Goal: Navigation & Orientation: Find specific page/section

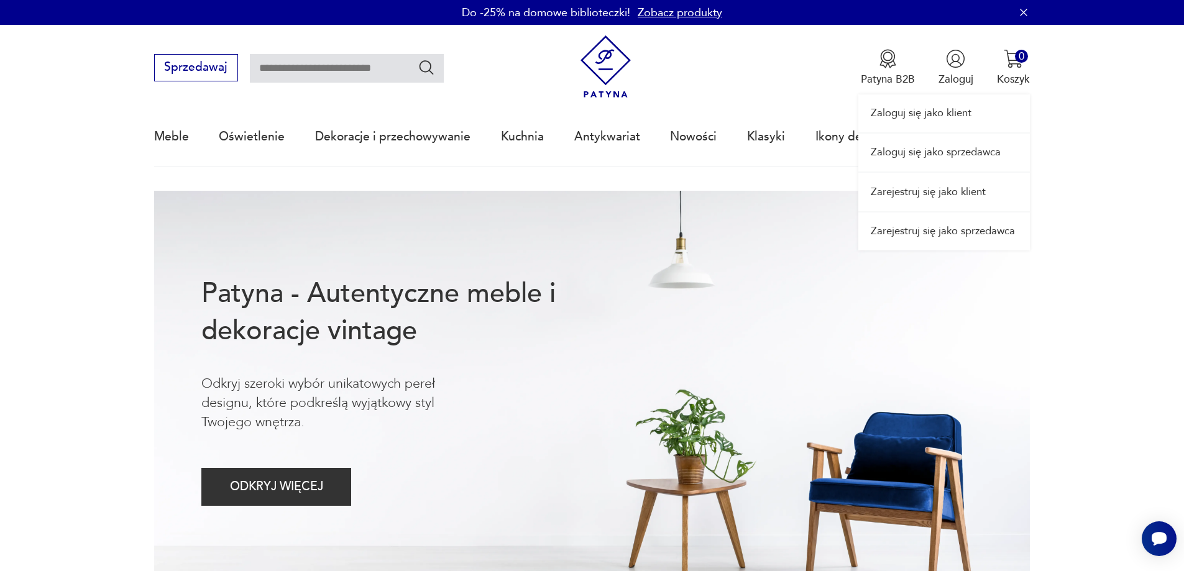
click at [931, 146] on link "Zaloguj się jako sprzedawca" at bounding box center [944, 153] width 172 height 38
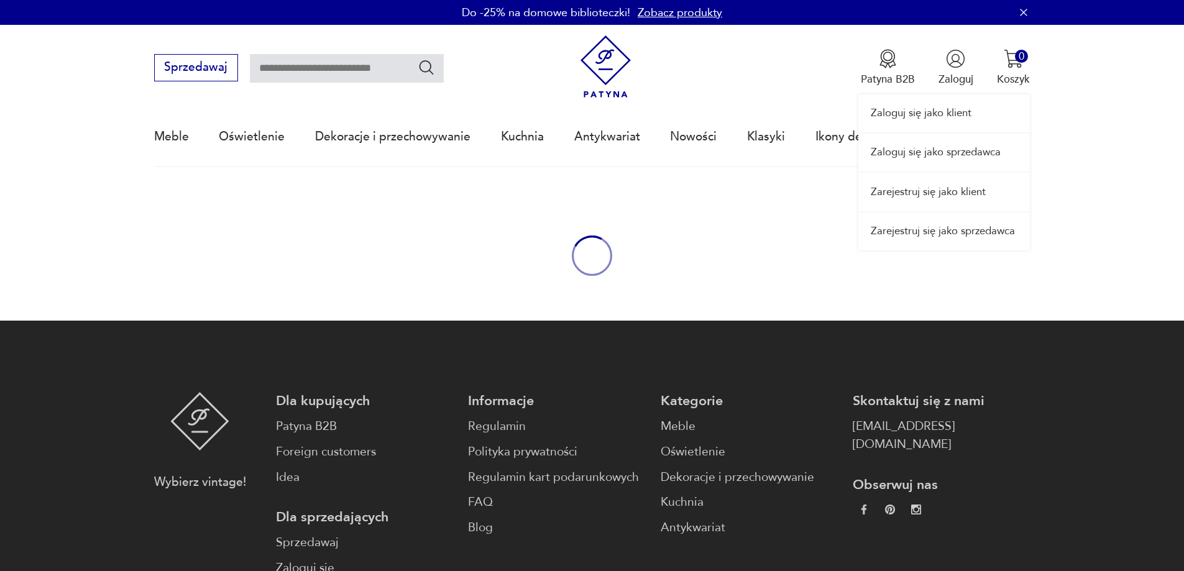
click at [922, 132] on link "Zaloguj się jako klient" at bounding box center [944, 113] width 172 height 38
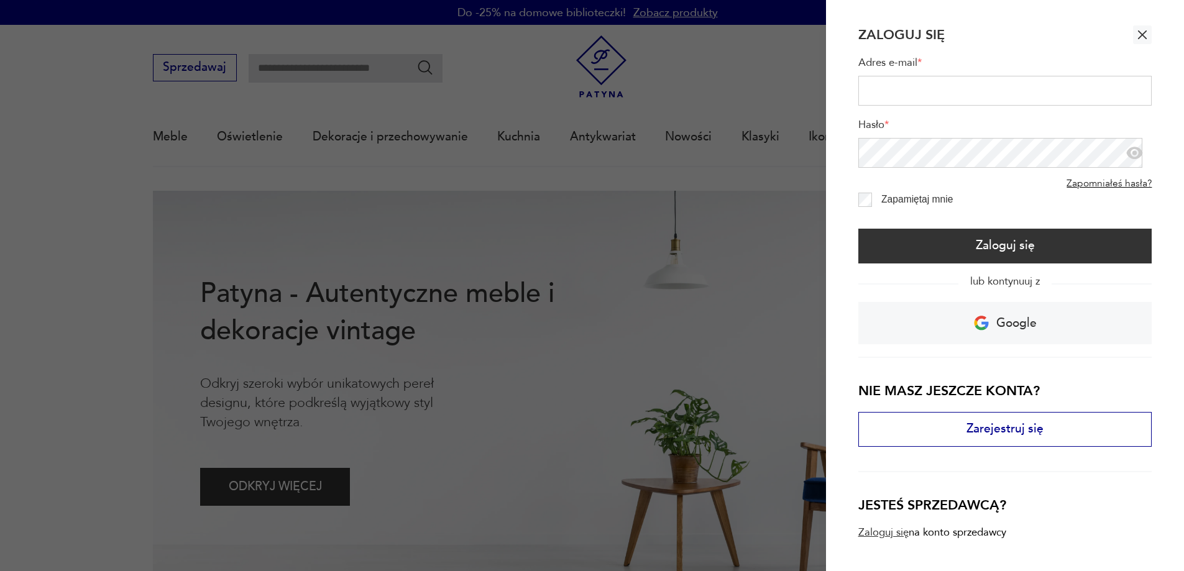
click at [920, 191] on div "Zaloguj się Adres e-mail * Hasło * Zapomniałeś hasła? Zapamiętaj mnie Zaloguj s…" at bounding box center [587, 191] width 1175 height 0
type input "*********"
click at [1135, 29] on icon "button" at bounding box center [1142, 34] width 15 height 15
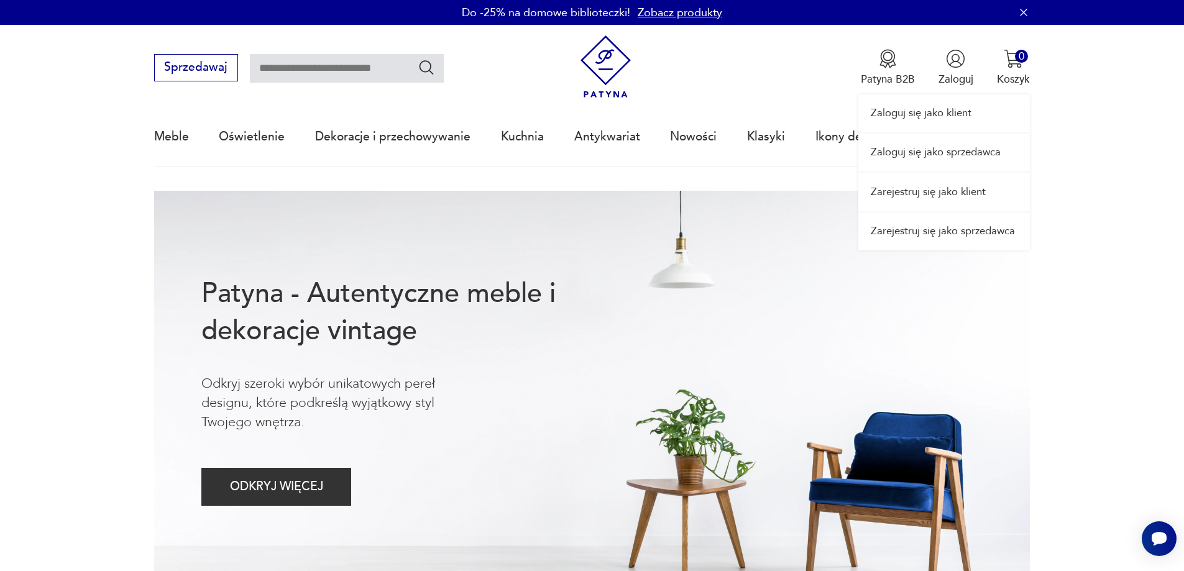
click at [915, 166] on link "Zaloguj się jako sprzedawca" at bounding box center [944, 153] width 172 height 38
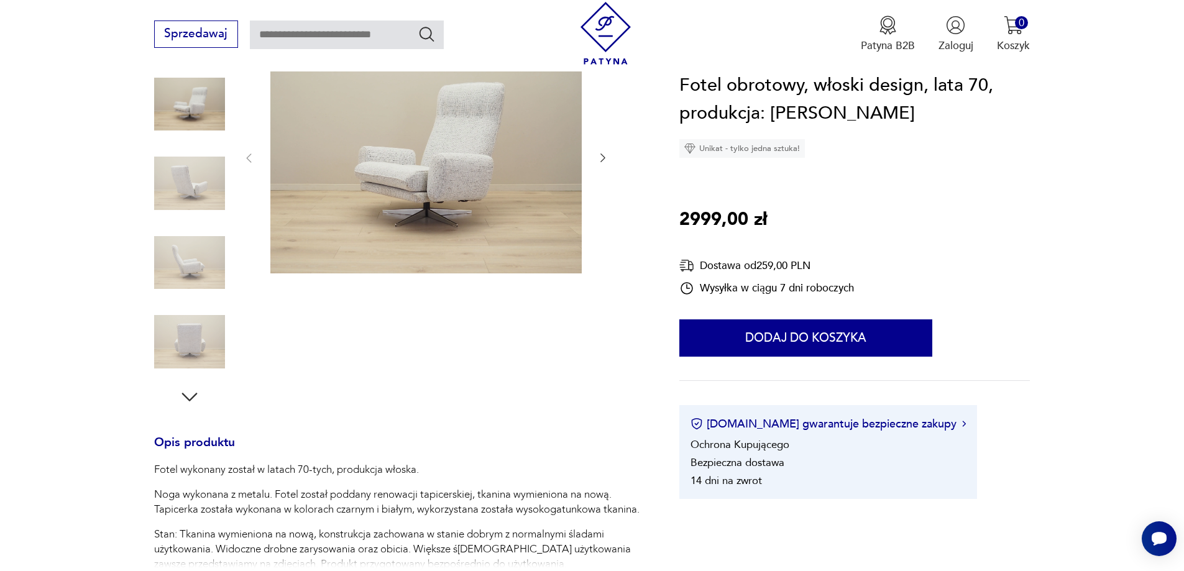
click at [199, 272] on img at bounding box center [189, 262] width 71 height 71
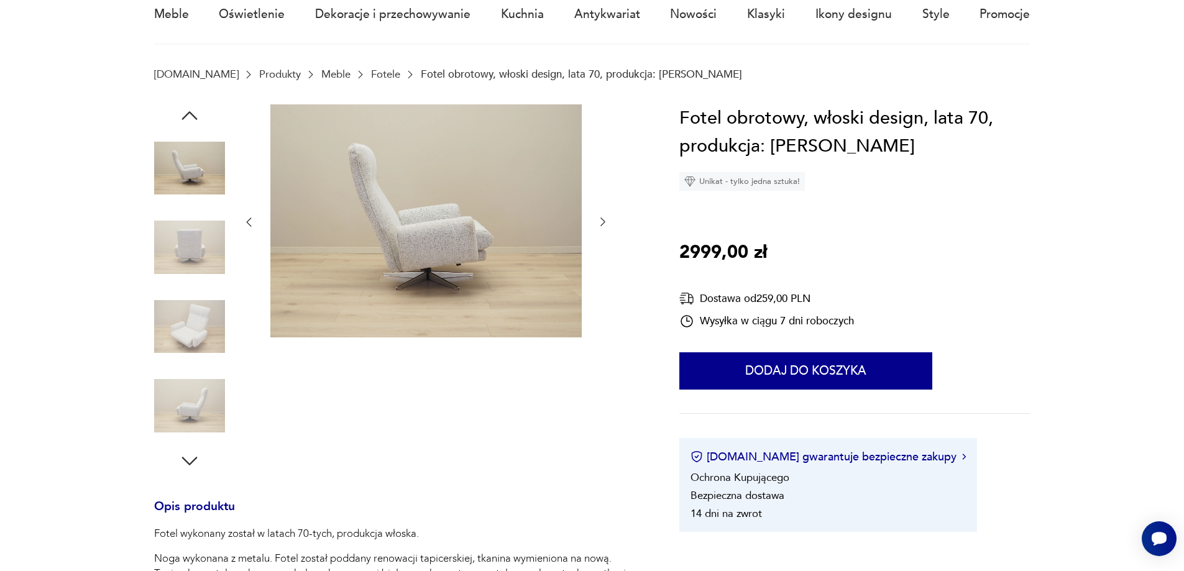
scroll to position [62, 0]
